Goal: Task Accomplishment & Management: Use online tool/utility

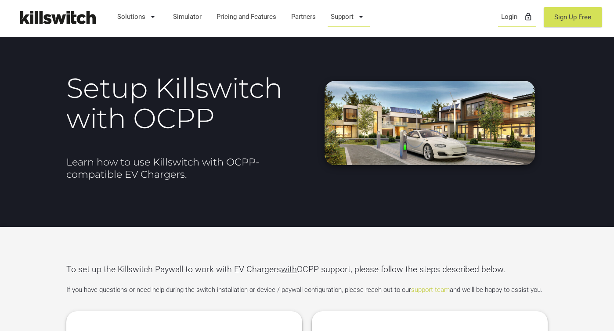
click at [519, 16] on link "Login lock_outline" at bounding box center [517, 16] width 40 height 23
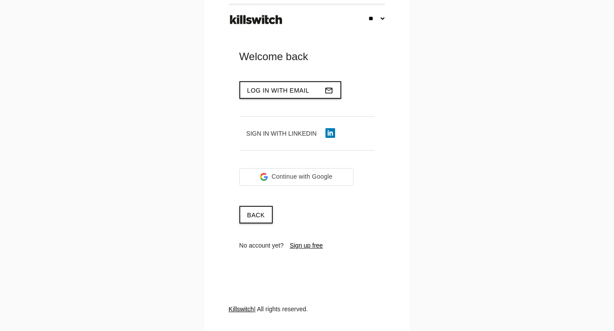
select select "**"
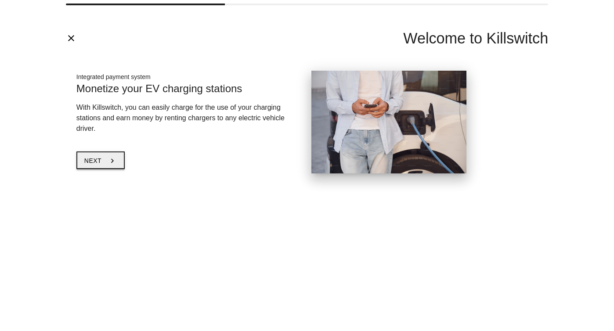
click at [87, 154] on button "Next chevron_right" at bounding box center [100, 161] width 48 height 18
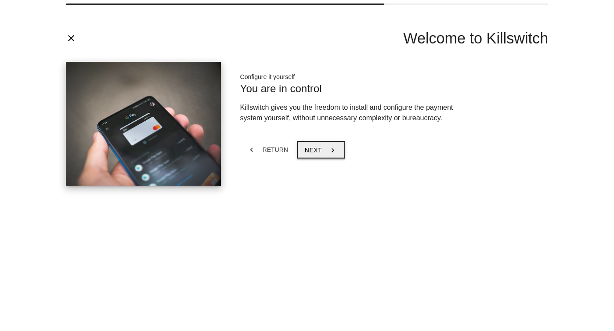
click at [307, 151] on font "Next" at bounding box center [313, 150] width 17 height 7
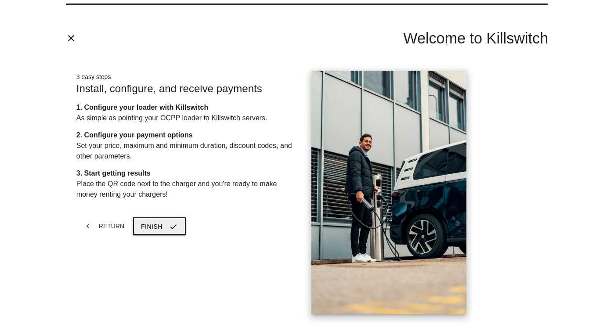
click at [142, 227] on font "Finish" at bounding box center [152, 226] width 22 height 7
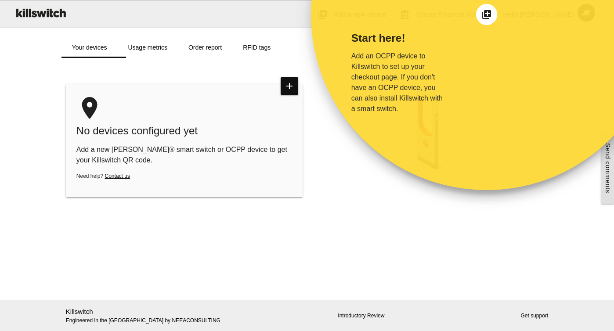
click at [156, 70] on main "Start here! Add an OCPP device to Killswitch to set up your checkout page. If y…" at bounding box center [307, 179] width 614 height 242
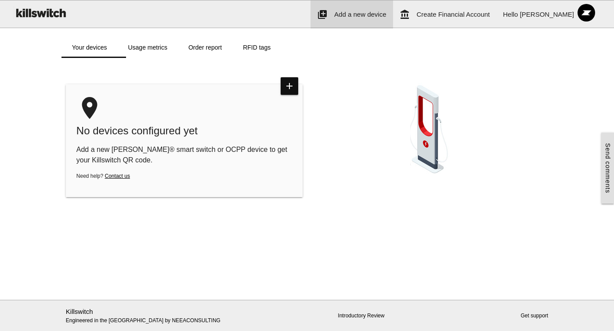
click at [385, 23] on link "add_to_photos Add a new device" at bounding box center [352, 14] width 82 height 28
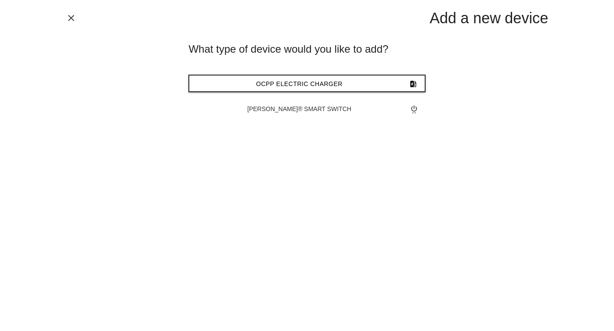
click at [74, 19] on font "close" at bounding box center [71, 18] width 11 height 11
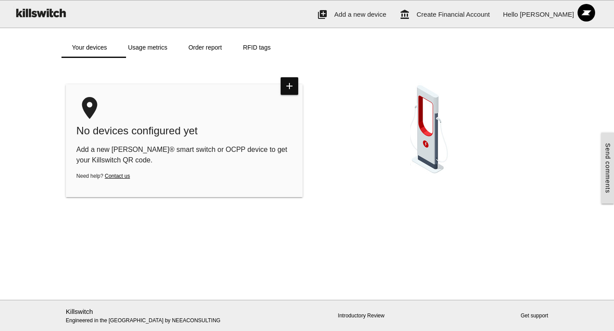
click at [445, 91] on img at bounding box center [430, 128] width 40 height 105
click at [140, 51] on link "Usage metrics" at bounding box center [147, 47] width 60 height 21
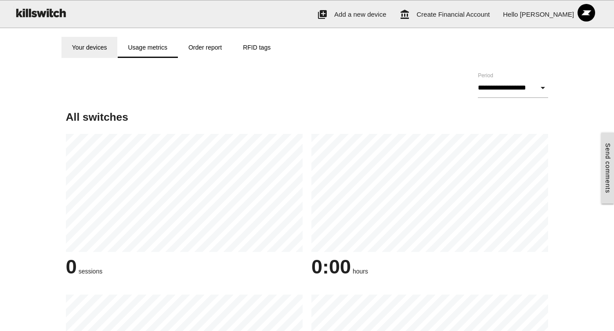
click at [101, 48] on font "Your devices" at bounding box center [89, 47] width 35 height 7
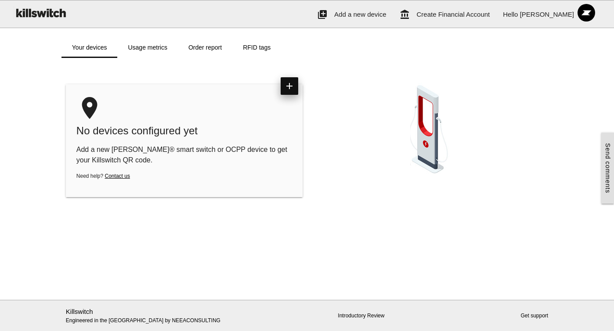
click at [288, 83] on font "add" at bounding box center [289, 86] width 11 height 11
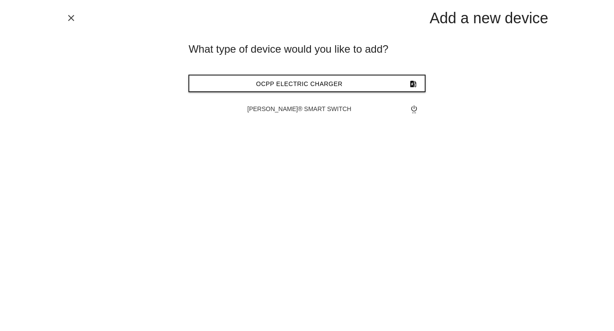
click at [67, 14] on font "close" at bounding box center [71, 18] width 11 height 11
